Goal: Transaction & Acquisition: Purchase product/service

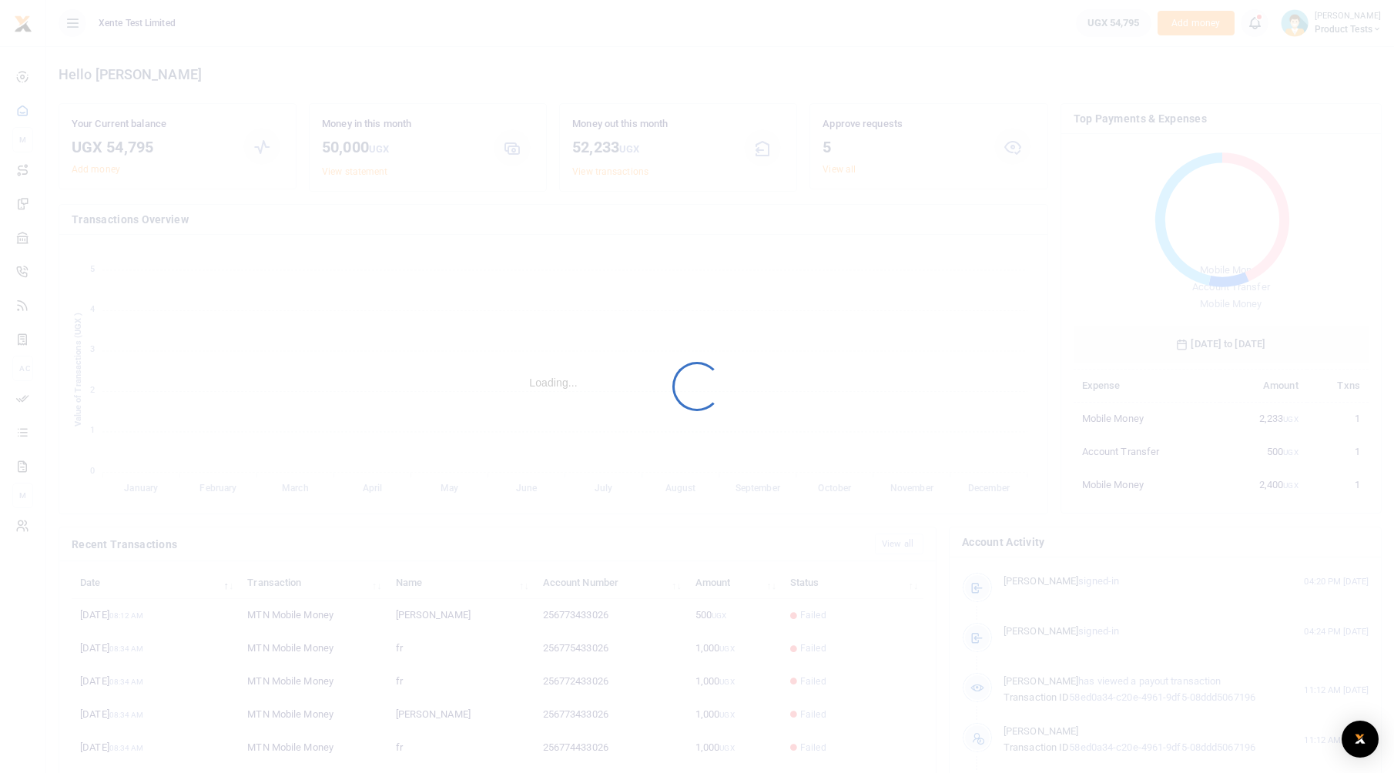
scroll to position [205, 283]
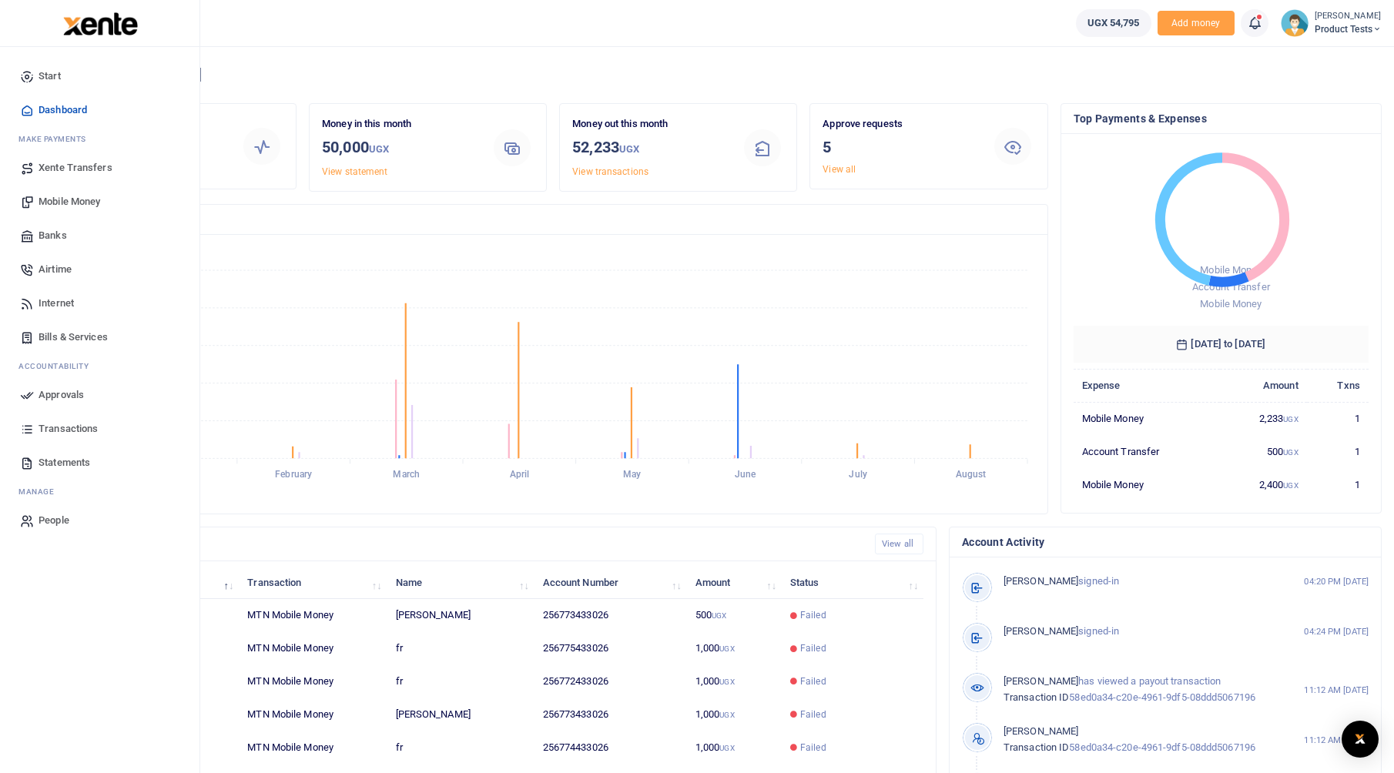
click at [65, 202] on span "Mobile Money" at bounding box center [70, 201] width 62 height 15
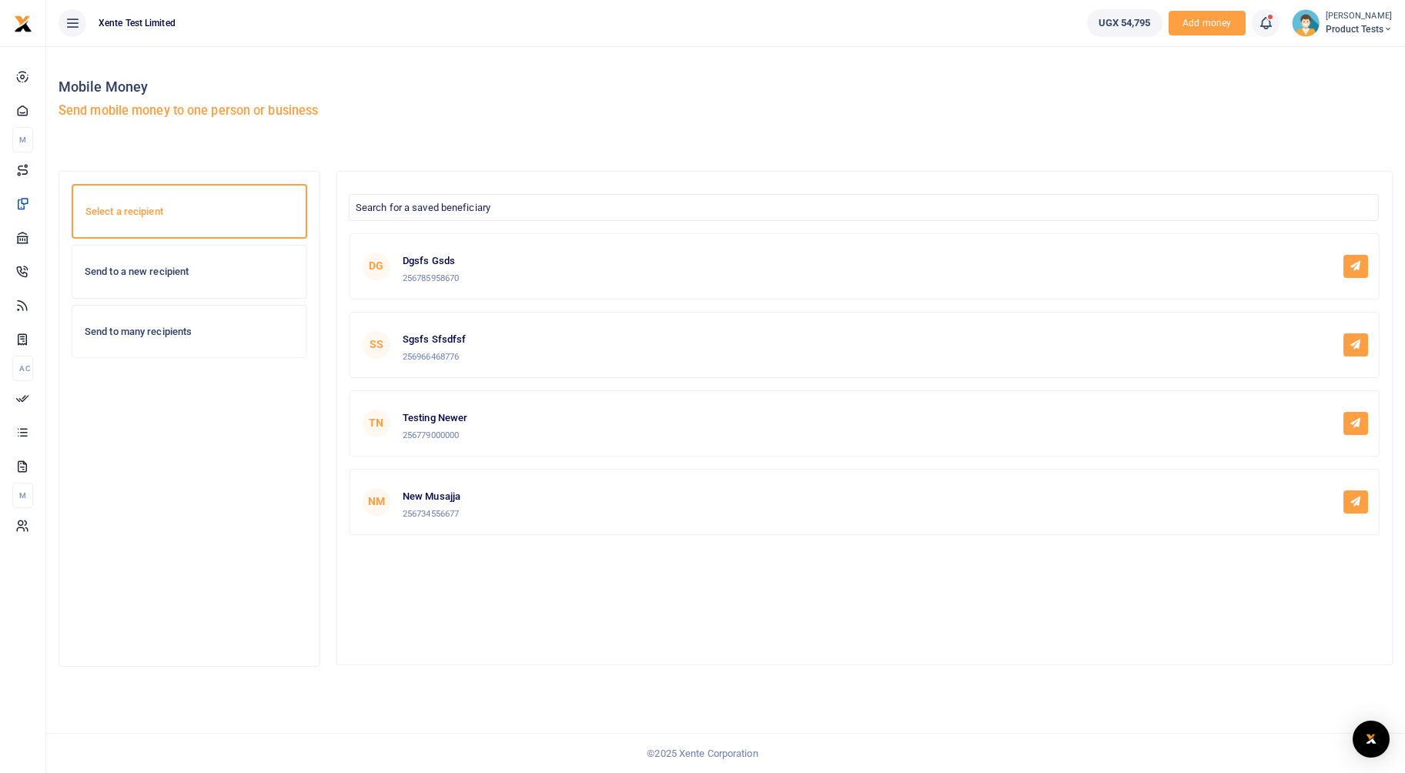
click at [152, 285] on div "Send to a new recipient" at bounding box center [189, 272] width 234 height 52
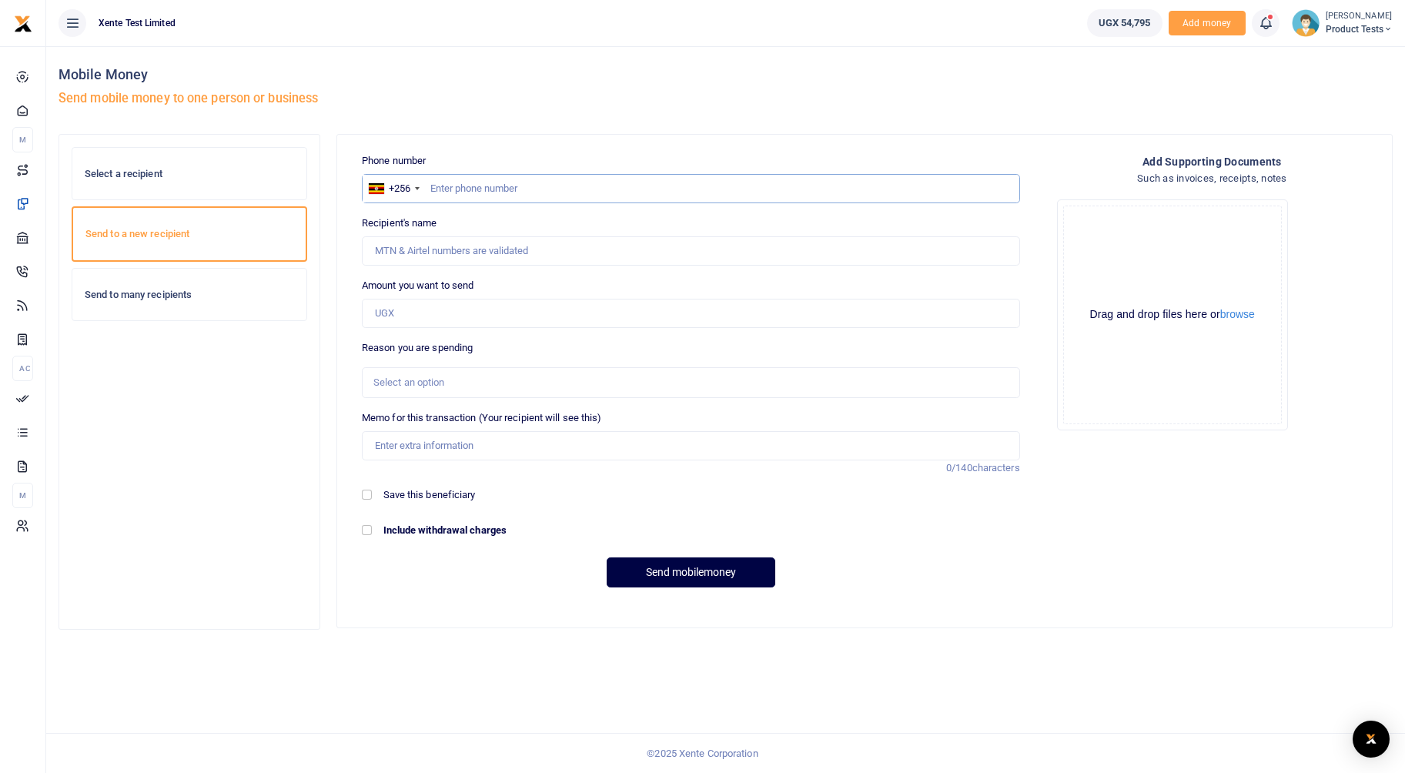
click at [495, 186] on input "text" at bounding box center [691, 188] width 658 height 29
type input "773433026"
type input "Francis Nkurunungi"
type input "773433026"
click at [511, 311] on input "Amount you want to send" at bounding box center [691, 313] width 658 height 29
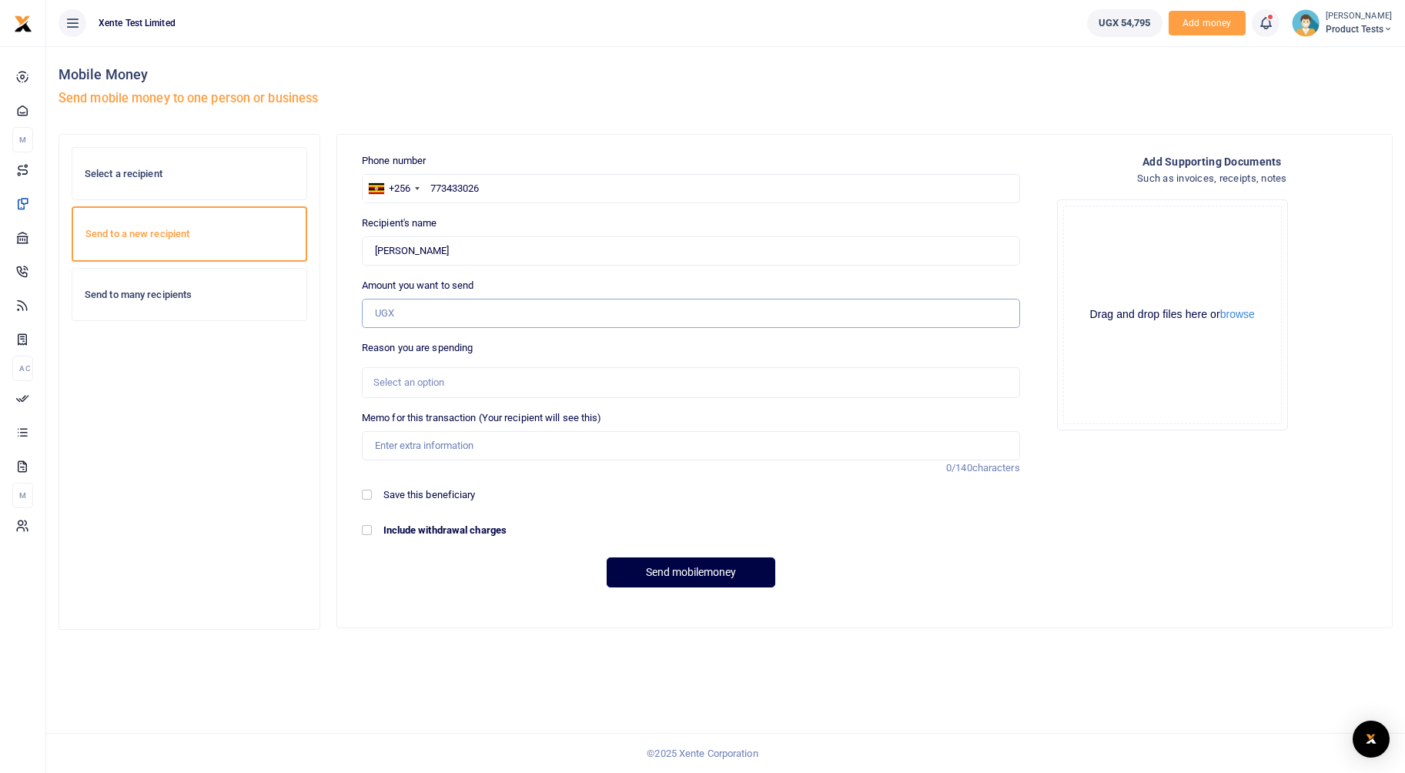
type input "500"
type input "Testing the new Bulk Approval processor"
type input "5"
type input "600"
click at [675, 551] on div "Phone number +256 Uganda +256 773433026 Phone is required. Recipient's name Fou…" at bounding box center [691, 376] width 671 height 447
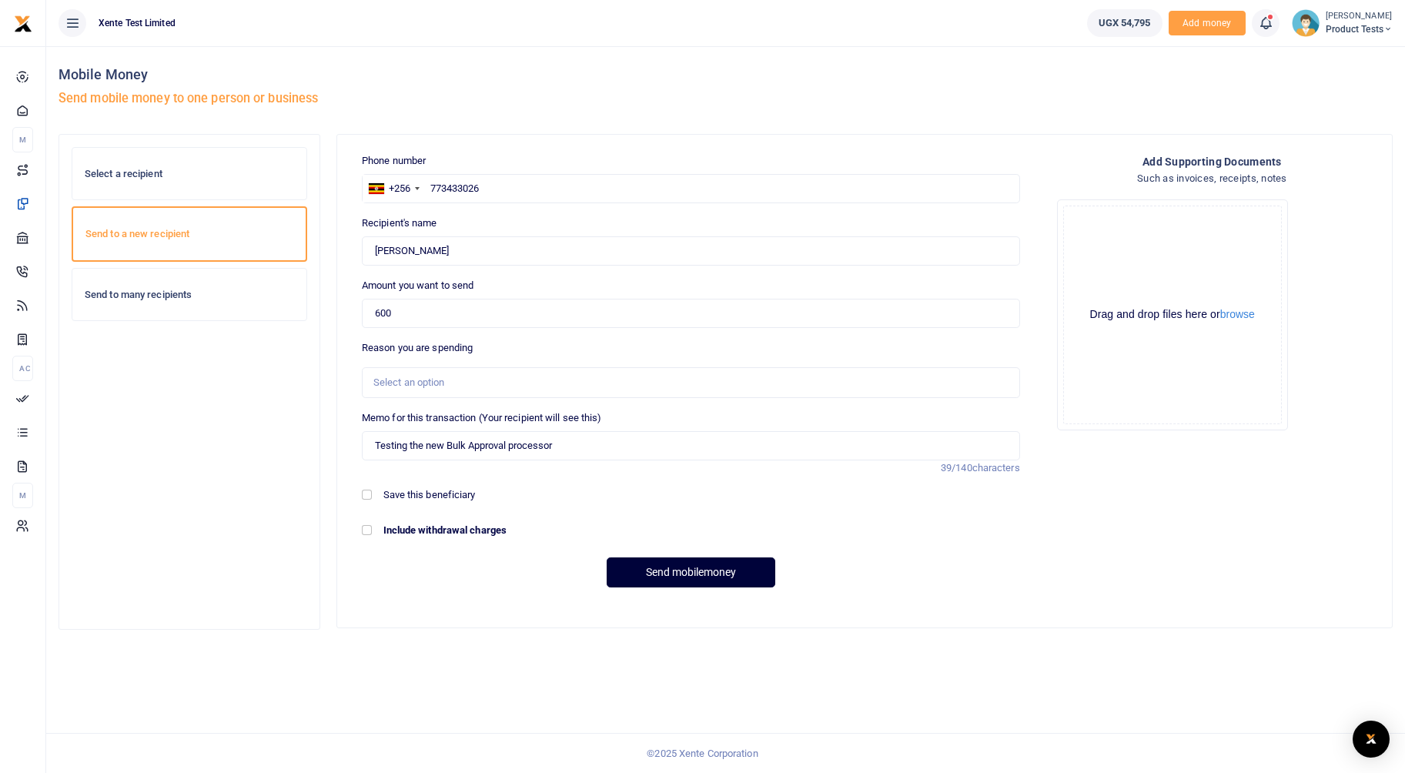
drag, startPoint x: 672, startPoint y: 570, endPoint x: 669, endPoint y: 540, distance: 30.2
click at [673, 570] on button "Send mobilemoney" at bounding box center [691, 573] width 169 height 30
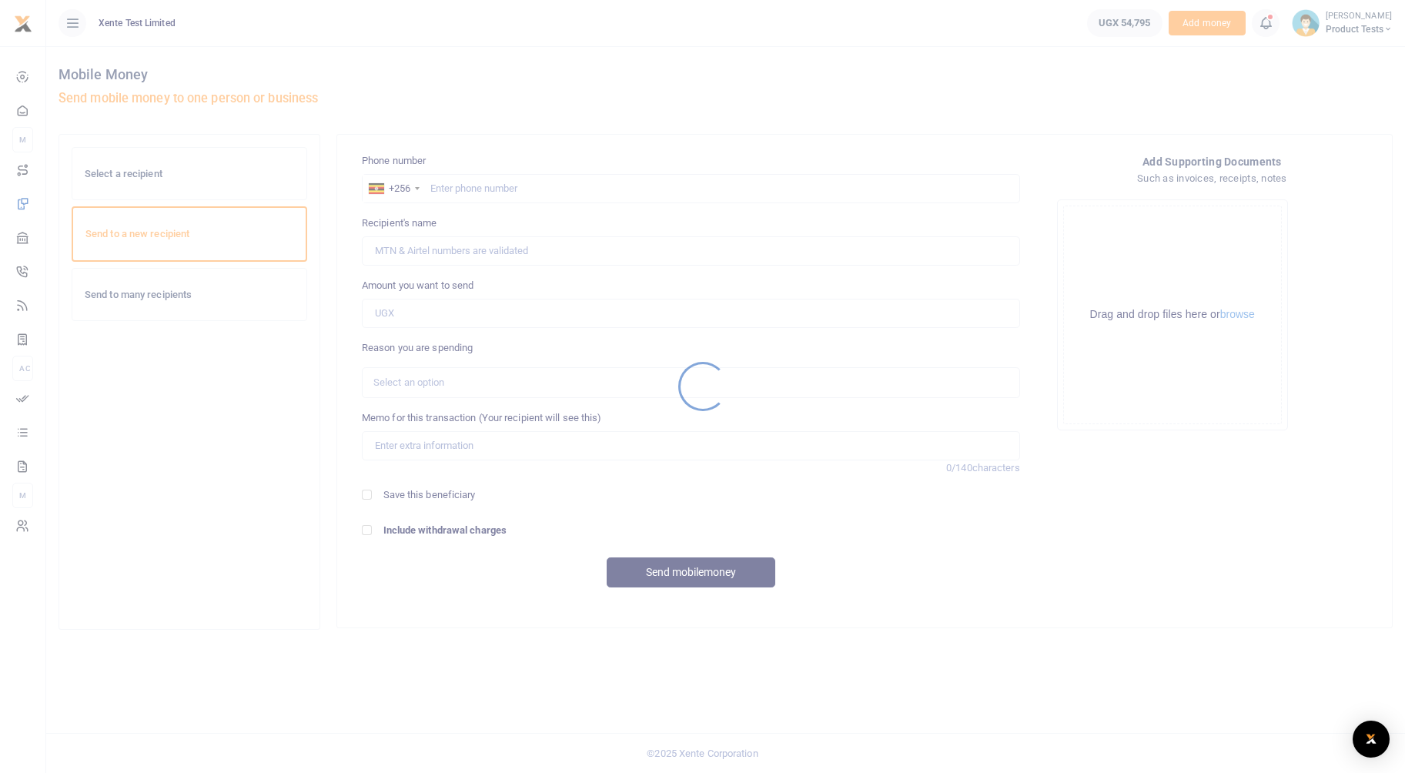
click at [471, 196] on div at bounding box center [702, 386] width 1405 height 773
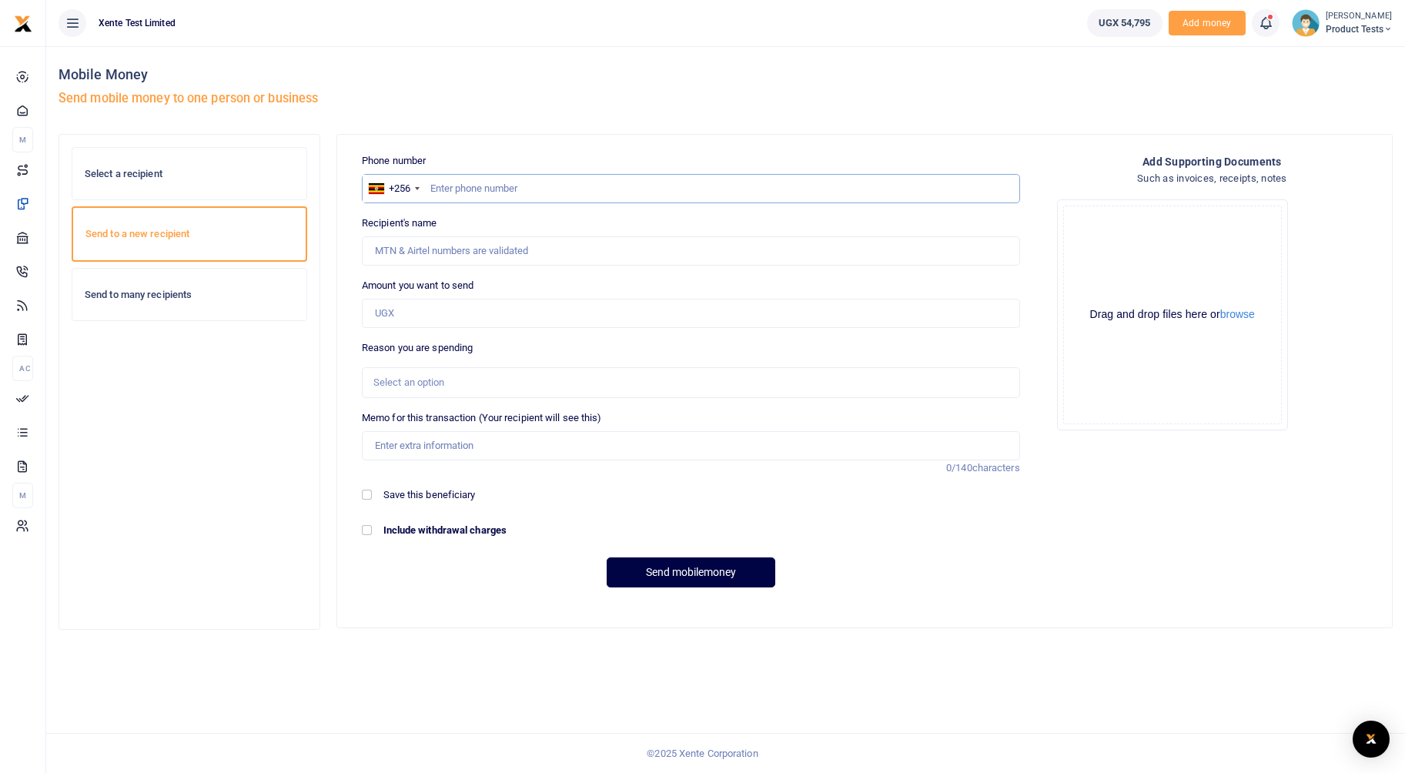
click at [474, 189] on input "text" at bounding box center [691, 188] width 658 height 29
type input "0753433026"
type input "Nkurunungi Francis"
type input "0753433026"
click at [425, 320] on input "Amount you want to send" at bounding box center [691, 313] width 658 height 29
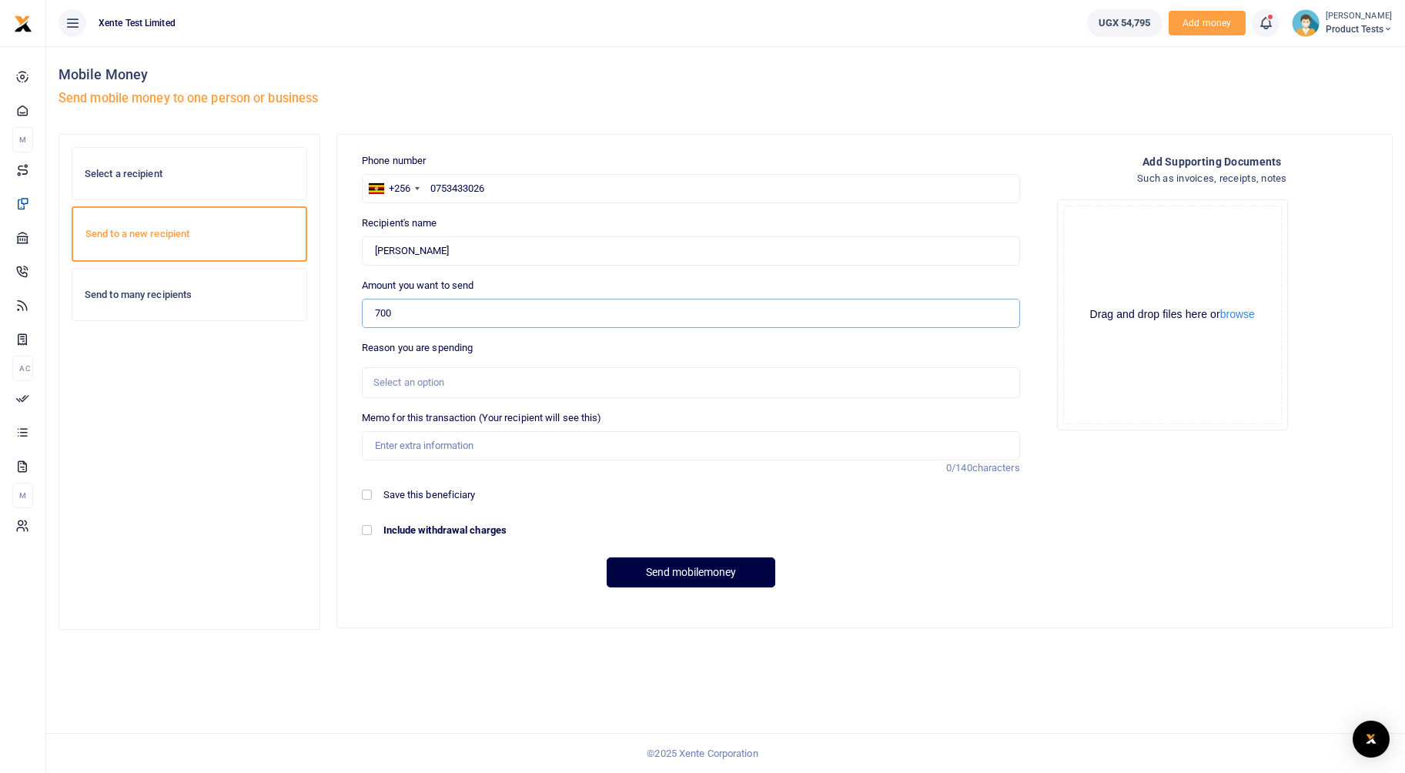
type input "700"
click at [384, 450] on input "Memo for this transaction (Your recipient will see this)" at bounding box center [691, 445] width 658 height 29
type input "Testing the new Bulk Approval processor"
click at [720, 571] on button "Send mobilemoney" at bounding box center [691, 573] width 169 height 30
